Goal: Task Accomplishment & Management: Use online tool/utility

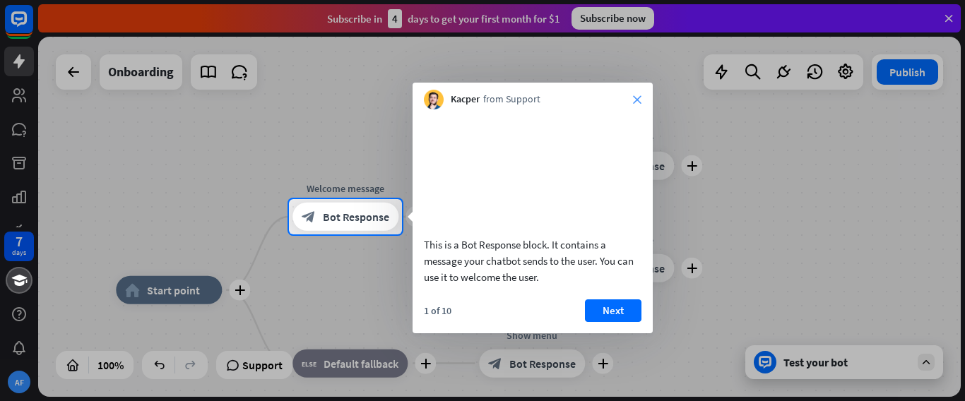
click at [638, 96] on icon "close" at bounding box center [637, 99] width 8 height 8
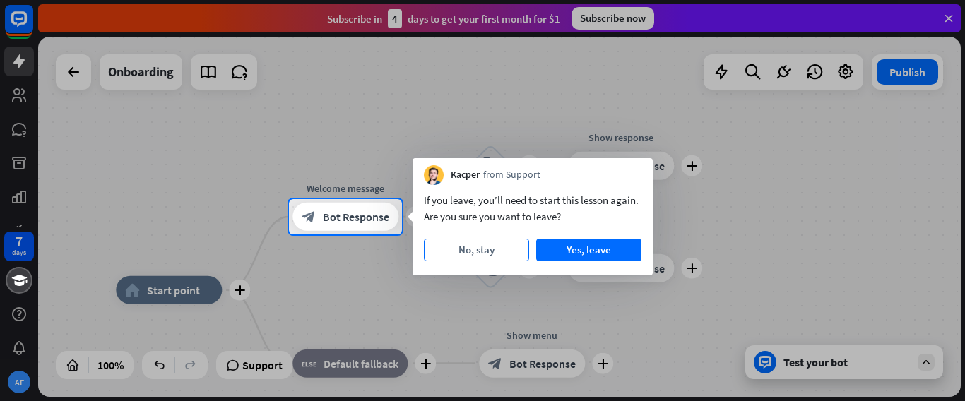
click at [491, 251] on button "No, stay" at bounding box center [476, 250] width 105 height 23
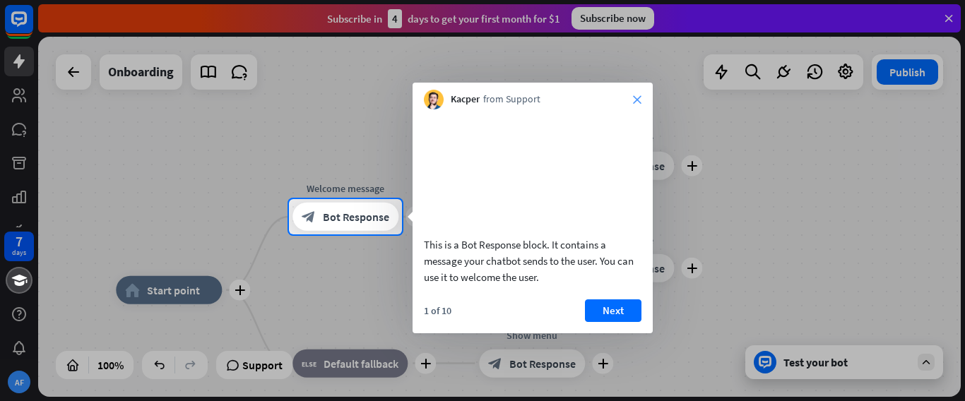
click at [640, 96] on icon "close" at bounding box center [637, 99] width 8 height 8
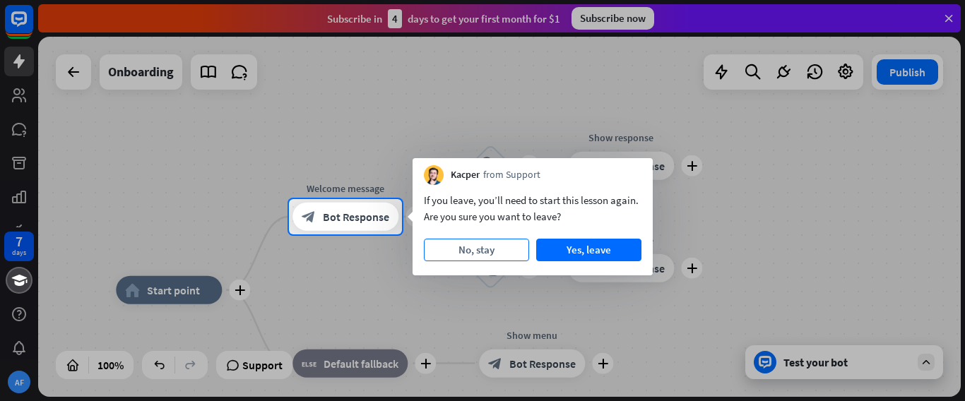
click at [500, 256] on button "No, stay" at bounding box center [476, 250] width 105 height 23
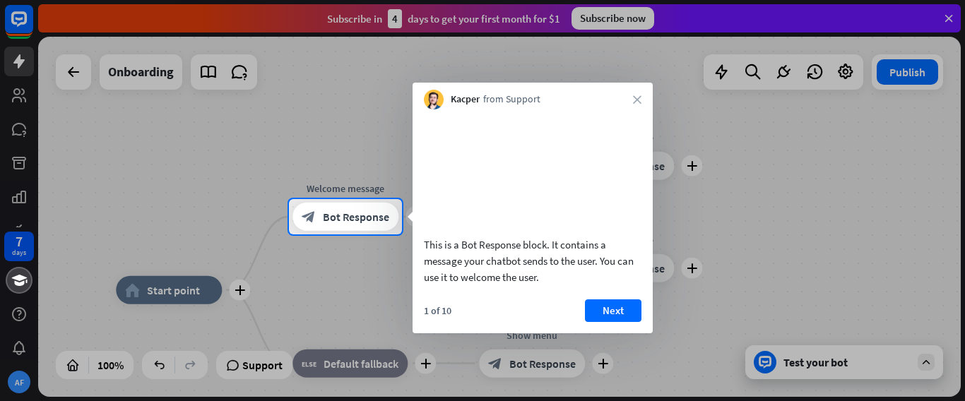
click at [638, 93] on div "Kacper from Support close" at bounding box center [532, 96] width 240 height 27
click at [638, 101] on icon "close" at bounding box center [637, 99] width 8 height 8
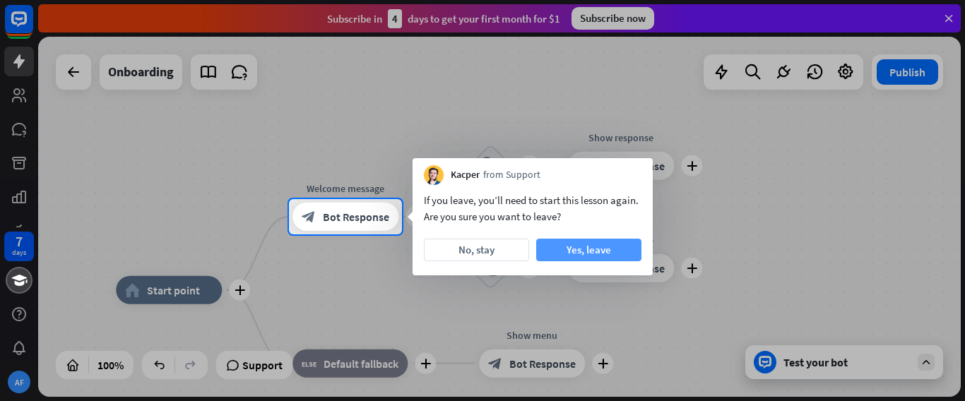
click at [574, 245] on button "Yes, leave" at bounding box center [588, 250] width 105 height 23
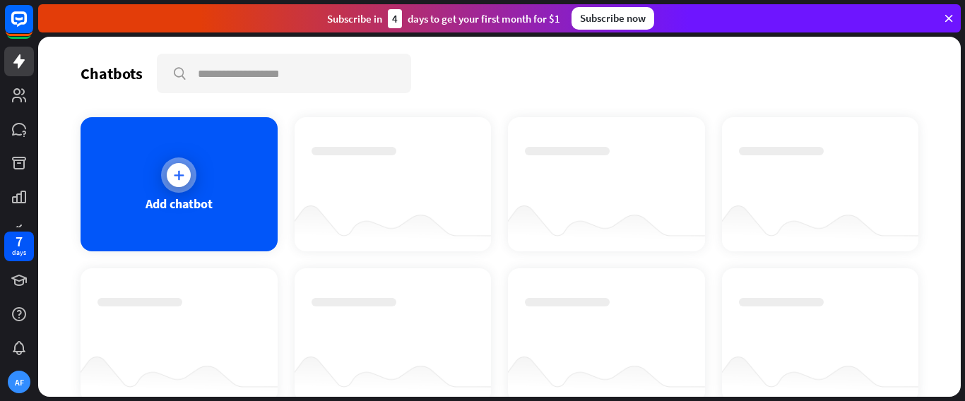
click at [227, 184] on div "Add chatbot" at bounding box center [178, 184] width 197 height 134
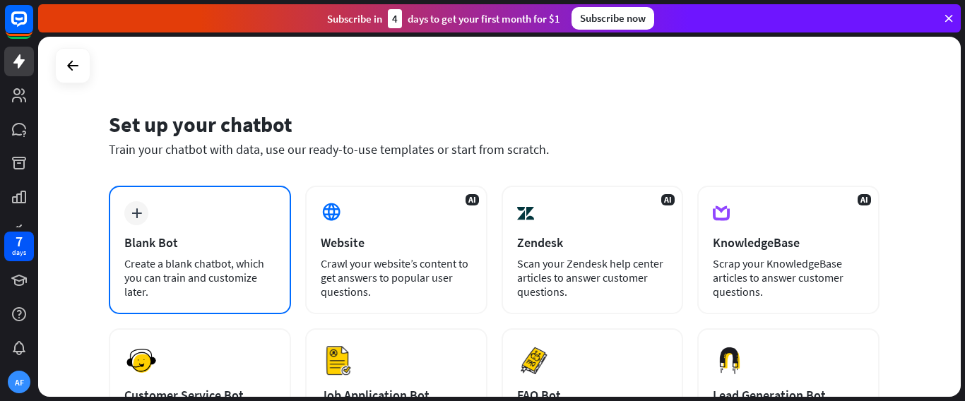
click at [273, 194] on div "plus Blank Bot Create a blank chatbot, which you can train and customize later." at bounding box center [200, 250] width 182 height 129
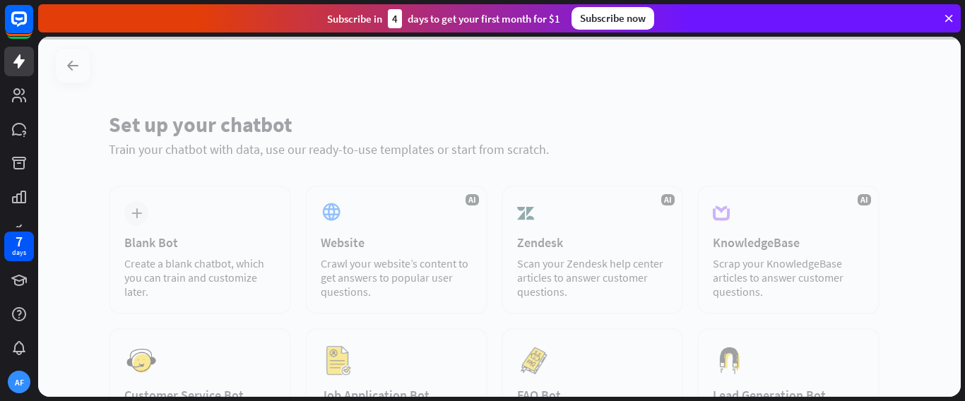
click at [211, 228] on div at bounding box center [499, 217] width 922 height 360
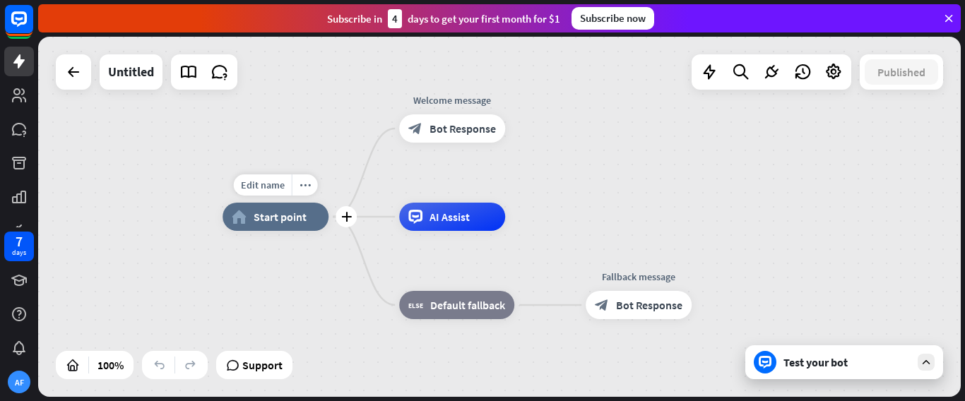
click at [318, 223] on div "home_2 Start point" at bounding box center [275, 217] width 106 height 28
